Goal: Find contact information: Find contact information

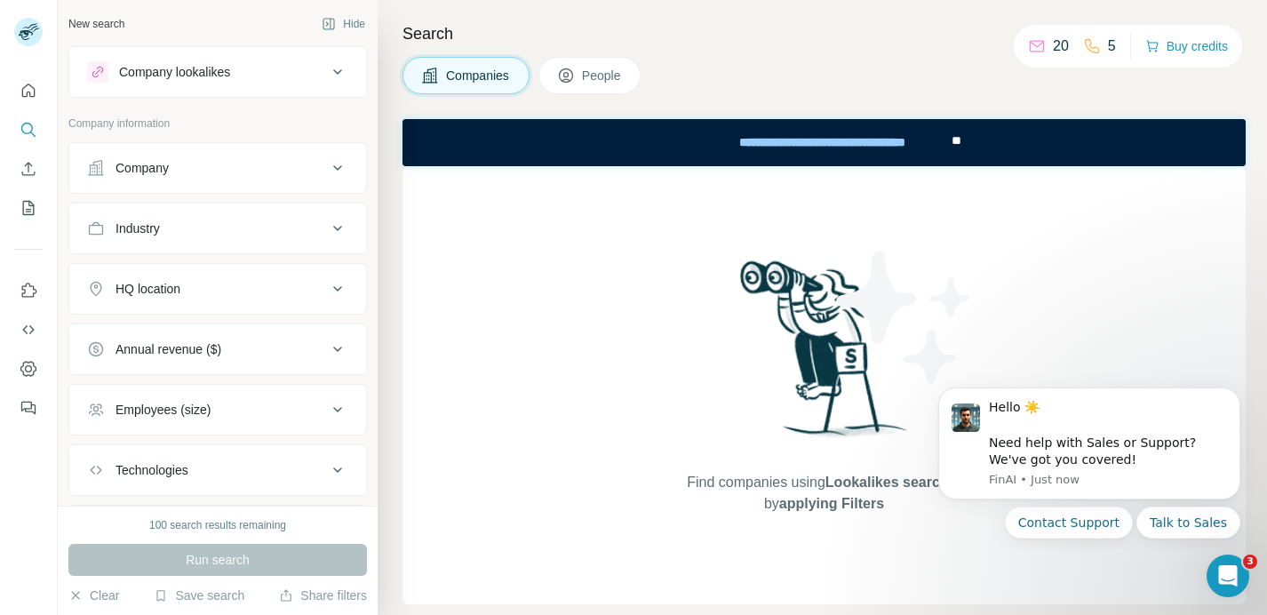
click at [171, 173] on div "Company" at bounding box center [207, 168] width 240 height 18
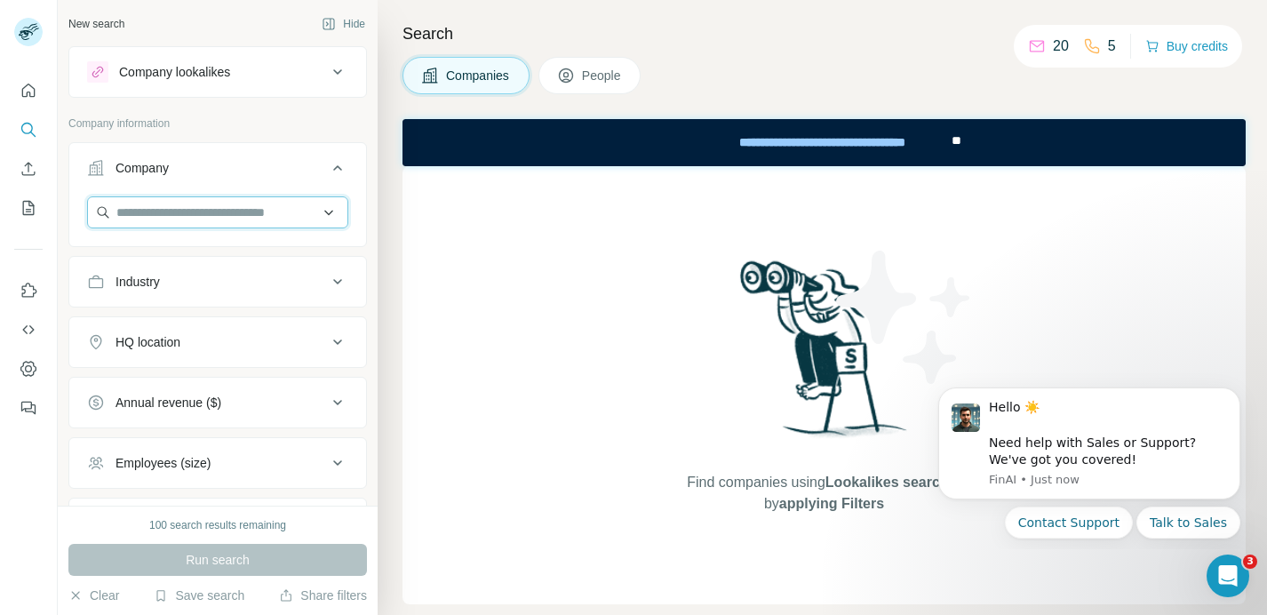
click at [198, 216] on input "text" at bounding box center [217, 212] width 261 height 32
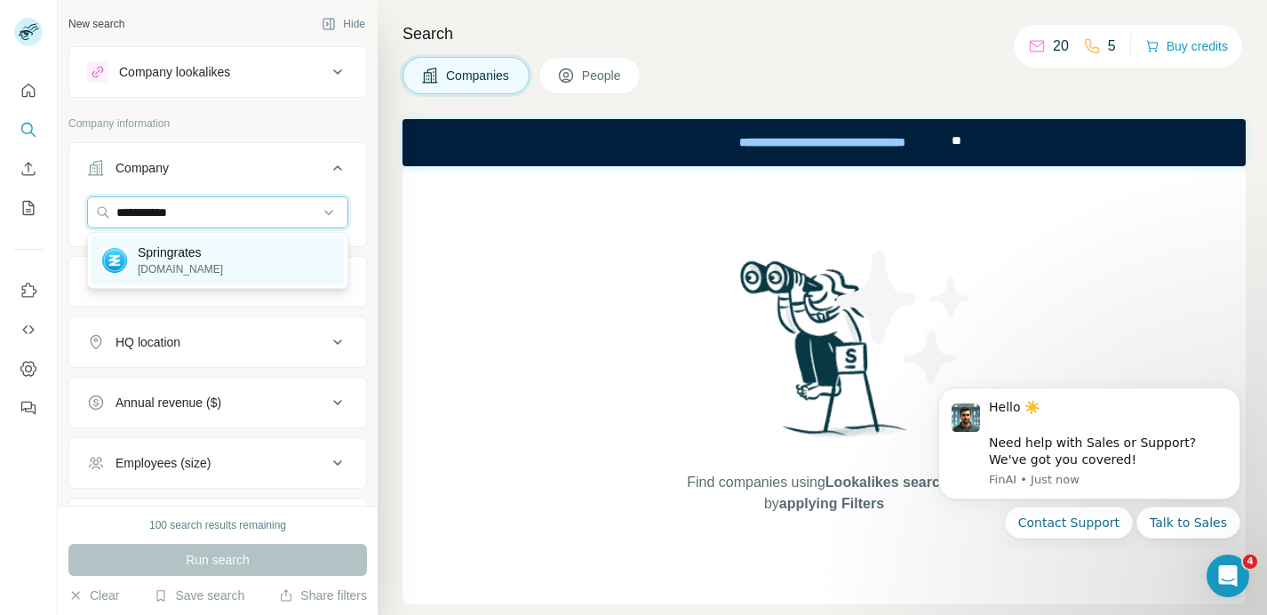
type input "**********"
click at [182, 262] on p "[DOMAIN_NAME]" at bounding box center [180, 269] width 85 height 16
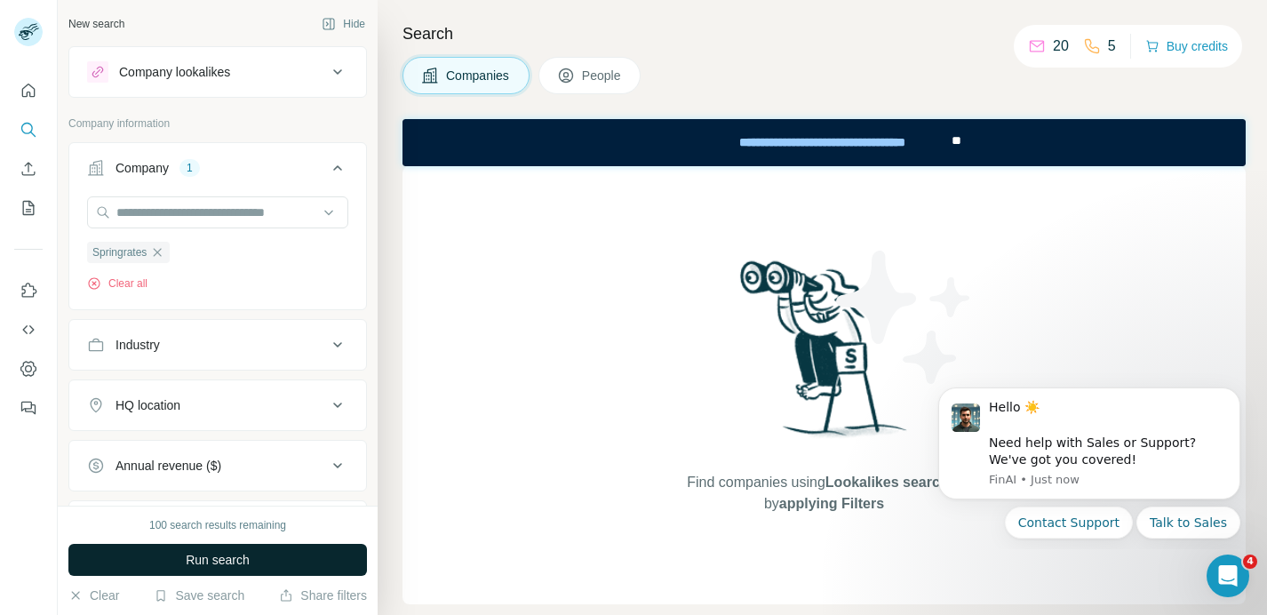
click at [145, 547] on button "Run search" at bounding box center [217, 560] width 298 height 32
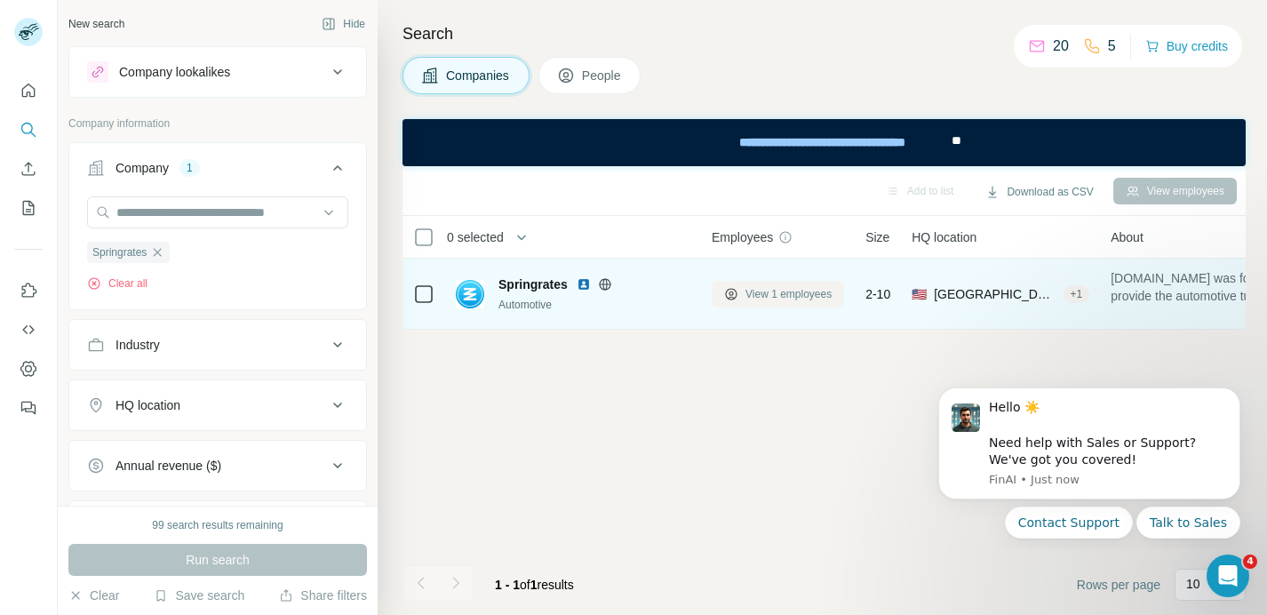
click at [768, 294] on span "View 1 employees" at bounding box center [788, 294] width 86 height 16
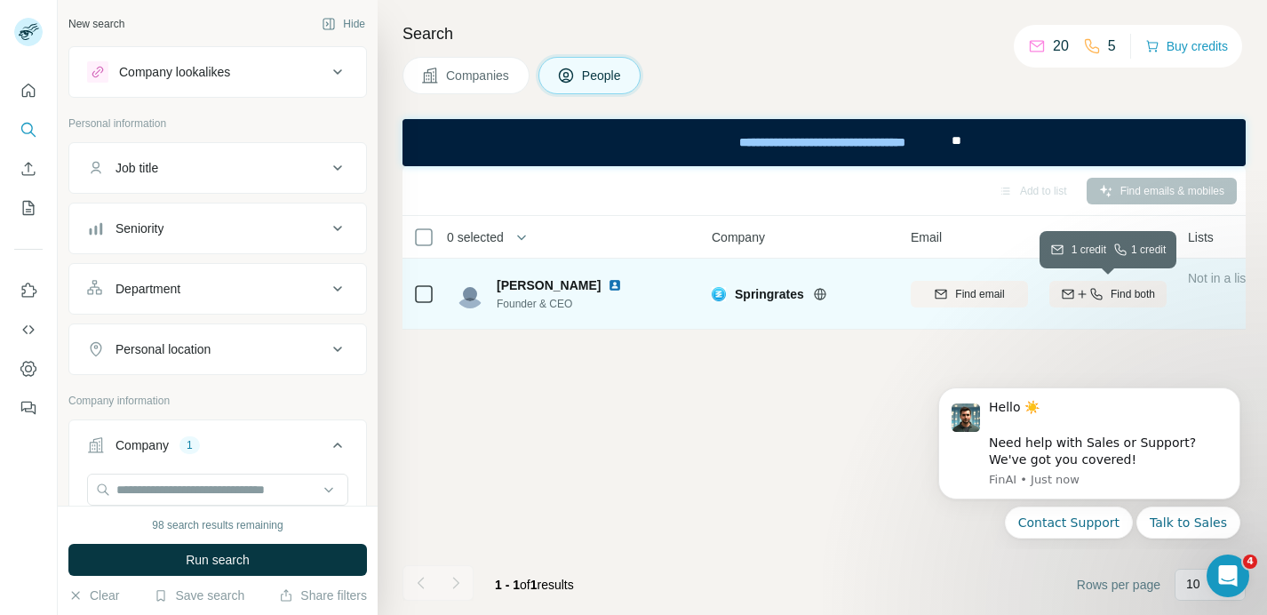
click at [1094, 294] on icon "button" at bounding box center [1096, 294] width 12 height 12
